Goal: Transaction & Acquisition: Download file/media

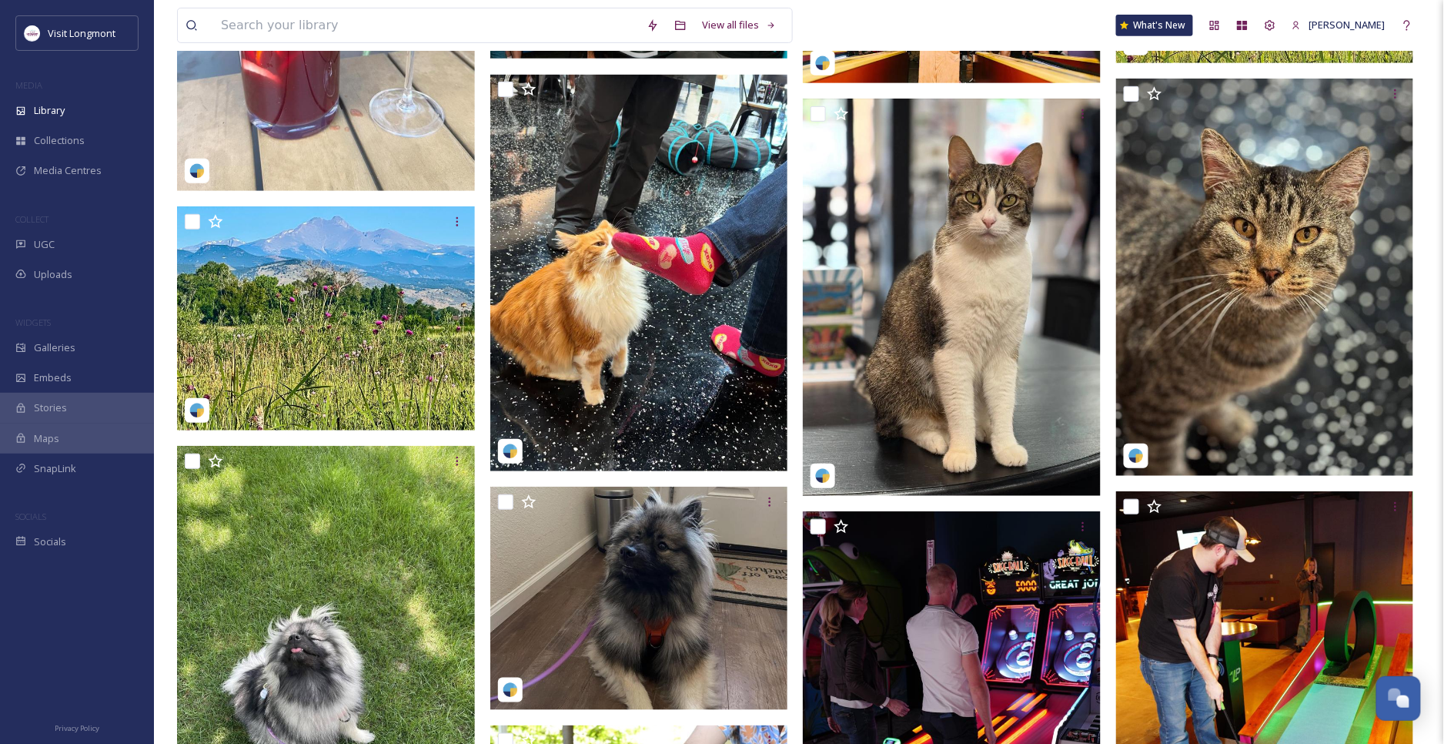
scroll to position [1890, 0]
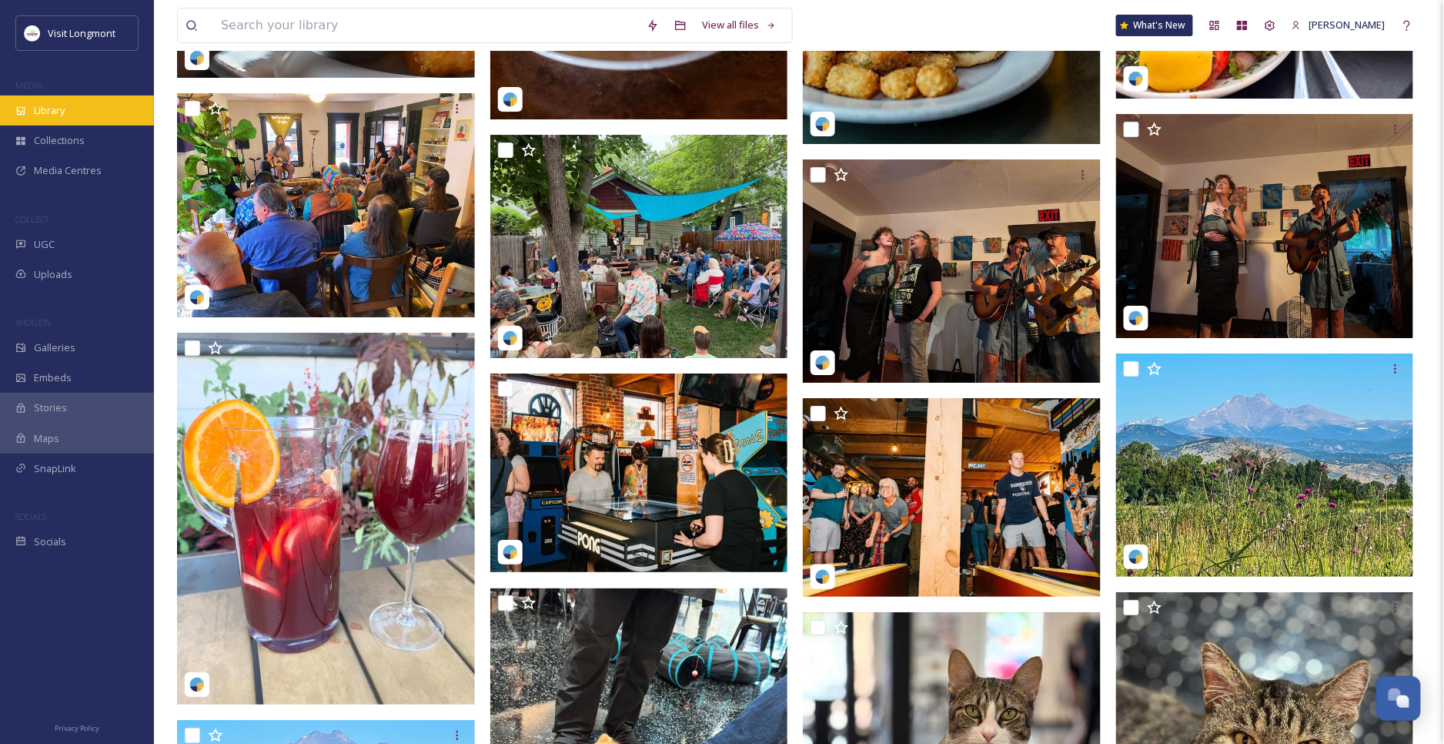
click at [75, 116] on div "Library" at bounding box center [77, 110] width 154 height 30
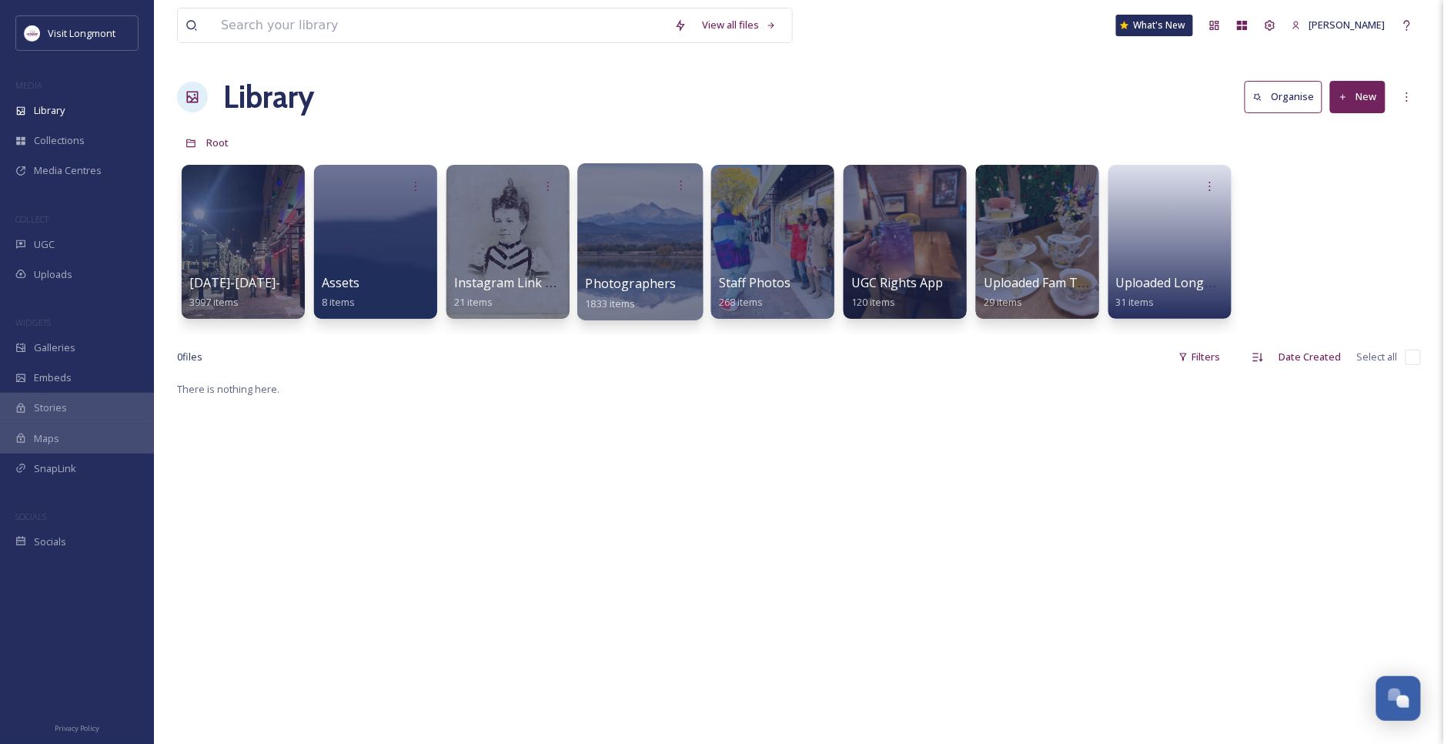
click at [634, 246] on div at bounding box center [639, 241] width 125 height 157
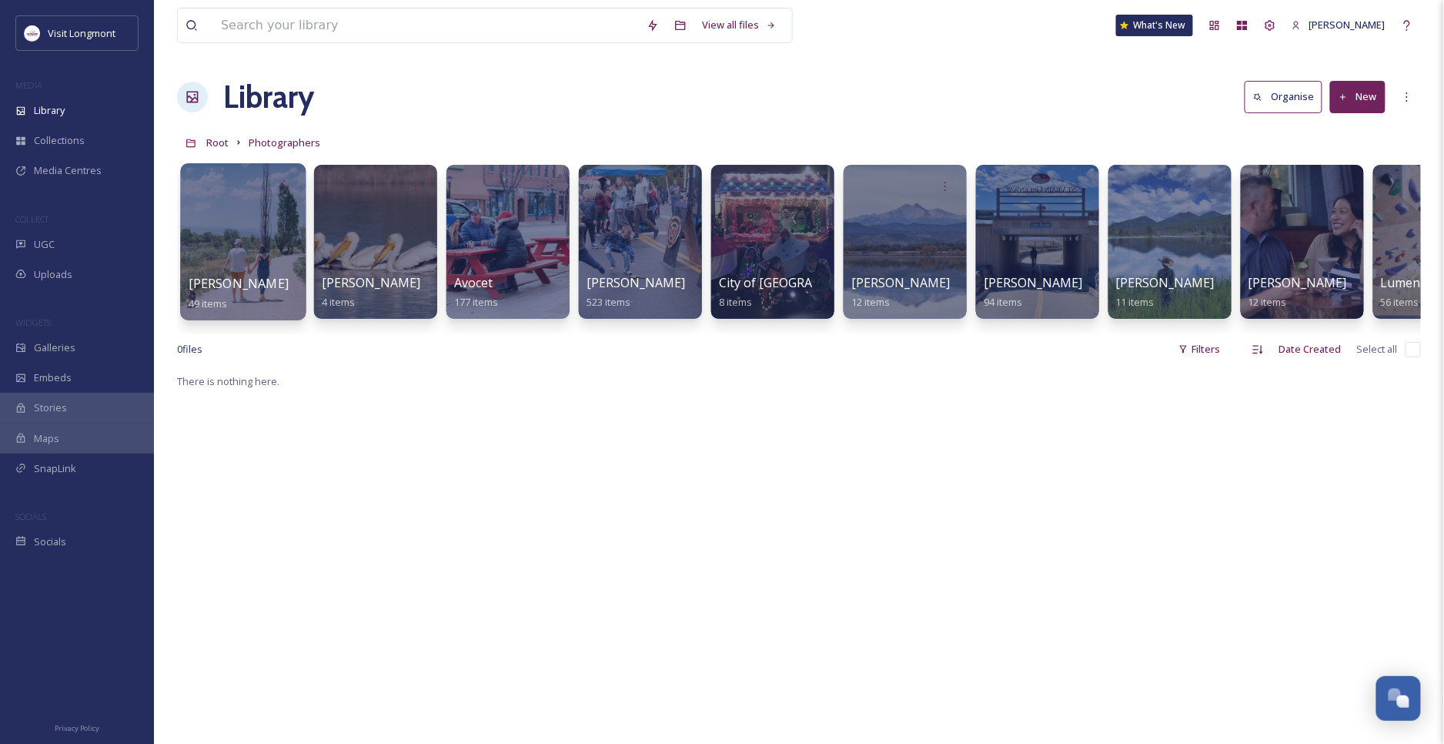
click at [263, 233] on div at bounding box center [242, 241] width 125 height 157
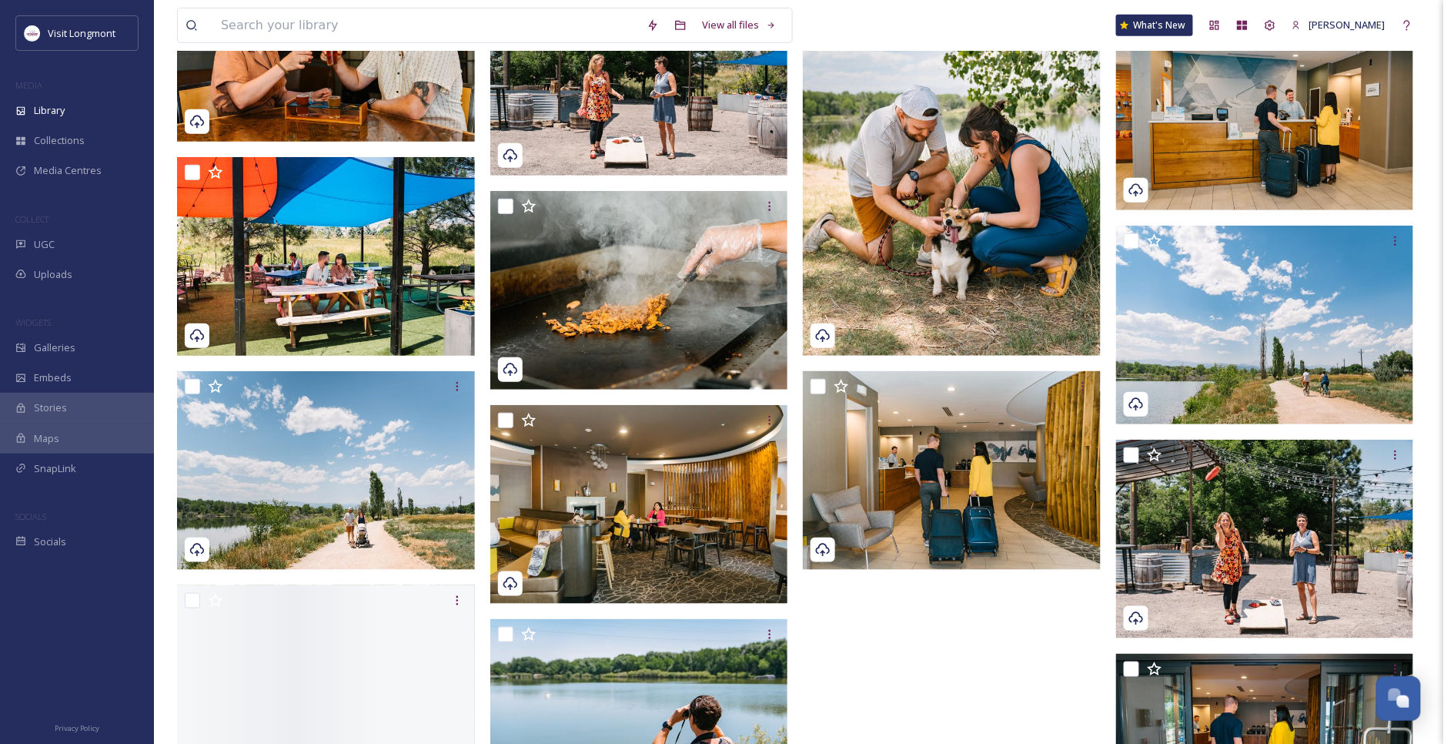
scroll to position [2651, 0]
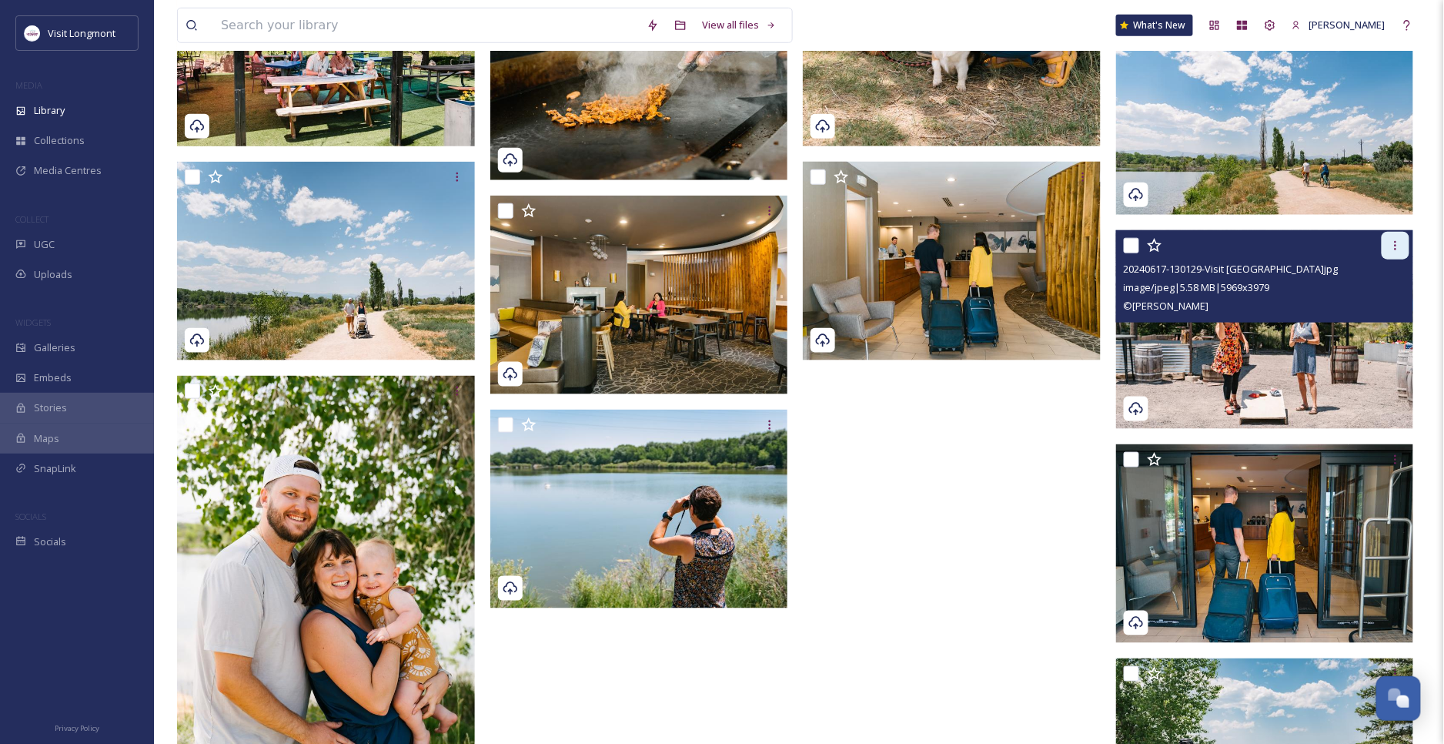
click at [1401, 249] on icon at bounding box center [1396, 245] width 12 height 12
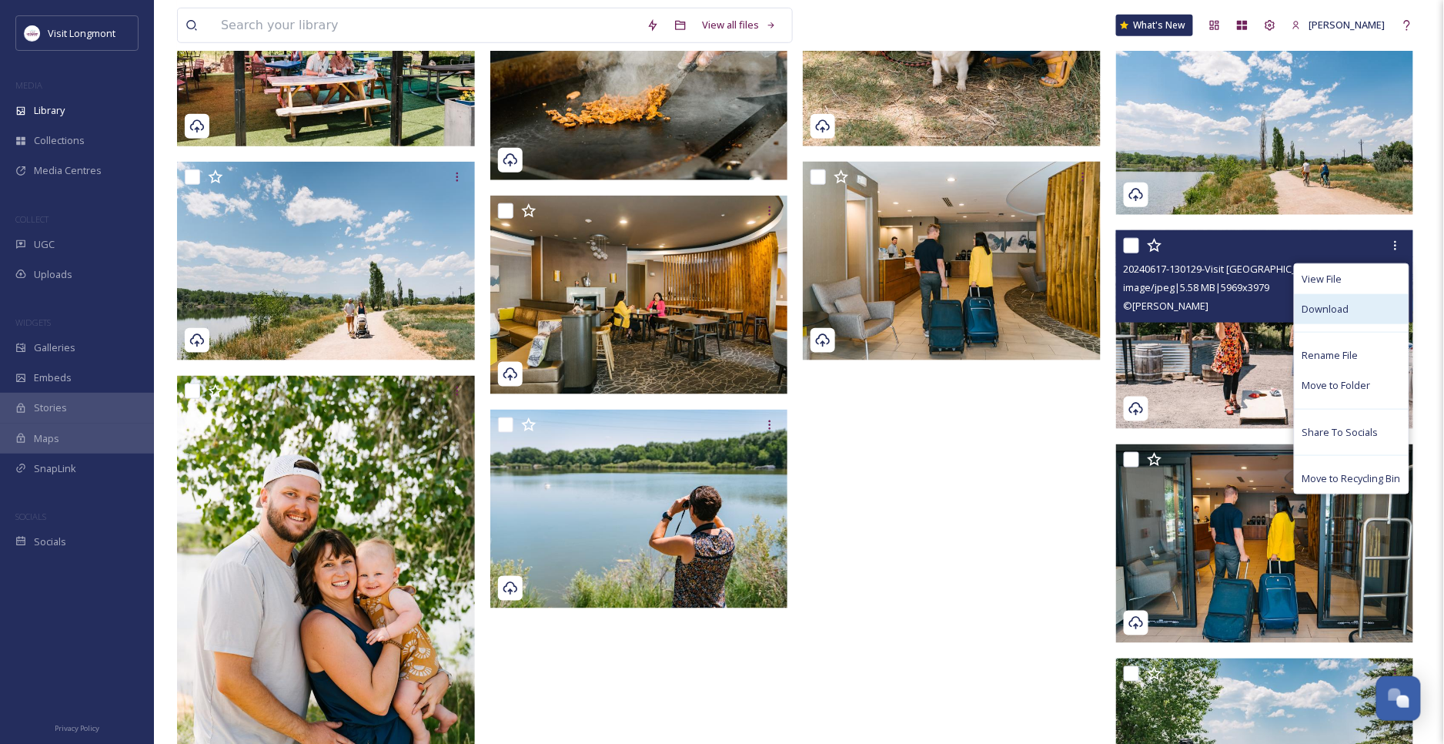
click at [1349, 302] on div "Download" at bounding box center [1352, 309] width 114 height 30
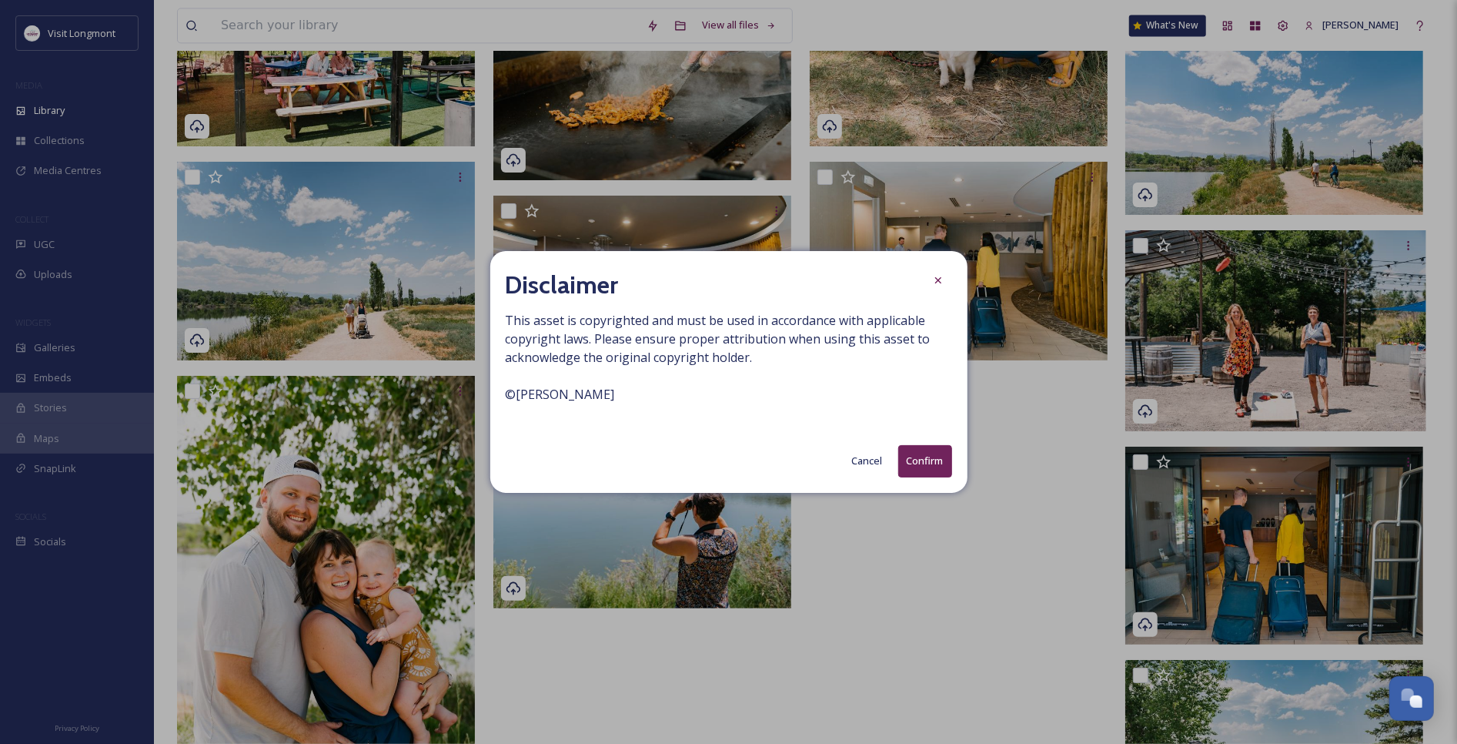
click at [937, 459] on button "Confirm" at bounding box center [925, 461] width 54 height 32
